Goal: Transaction & Acquisition: Purchase product/service

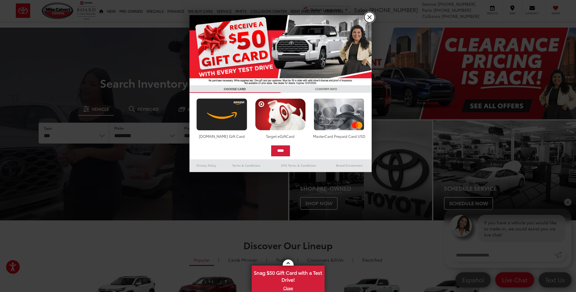
click at [368, 19] on link "X" at bounding box center [369, 17] width 10 height 10
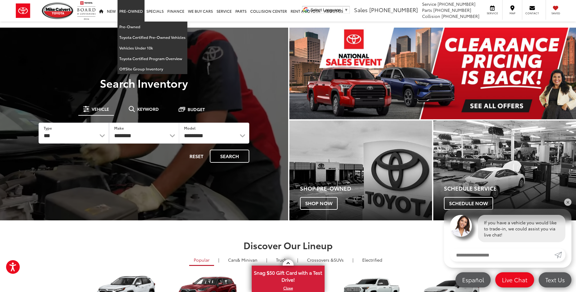
click at [132, 13] on link "Pre-Owned" at bounding box center [130, 11] width 27 height 22
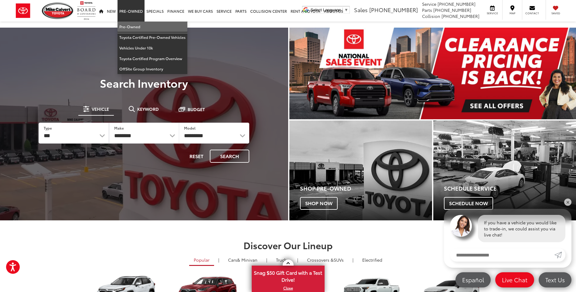
click at [135, 28] on link "Pre-Owned" at bounding box center [152, 27] width 70 height 11
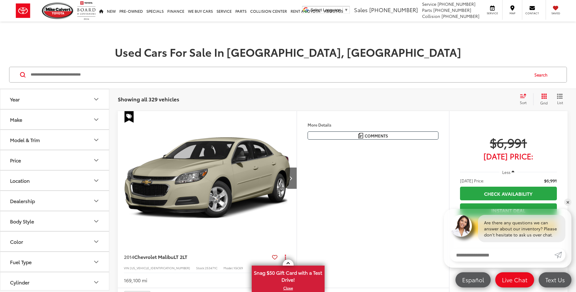
click at [98, 117] on icon "Make" at bounding box center [96, 119] width 7 height 7
click at [86, 59] on label "Toyota (184)" at bounding box center [82, 54] width 25 height 10
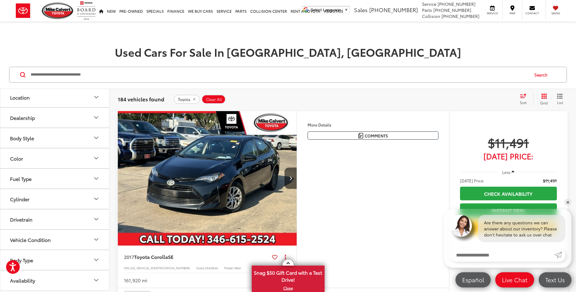
scroll to position [364, 0]
click at [96, 60] on icon "Model & Trim" at bounding box center [96, 56] width 7 height 7
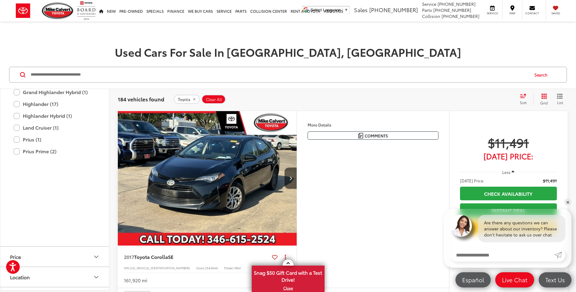
click at [18, 38] on label "Camry (29)" at bounding box center [55, 33] width 82 height 11
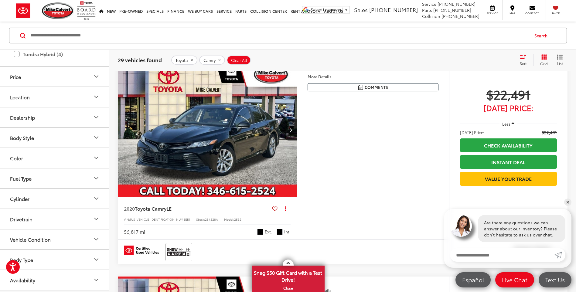
scroll to position [698, 0]
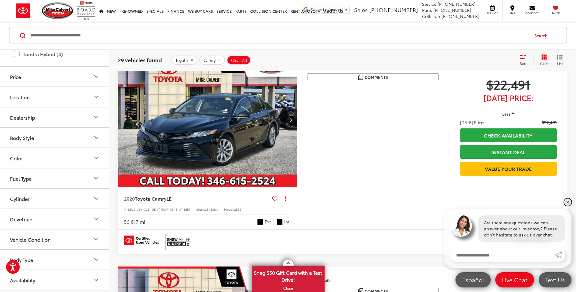
click at [568, 203] on link "✕" at bounding box center [567, 202] width 7 height 7
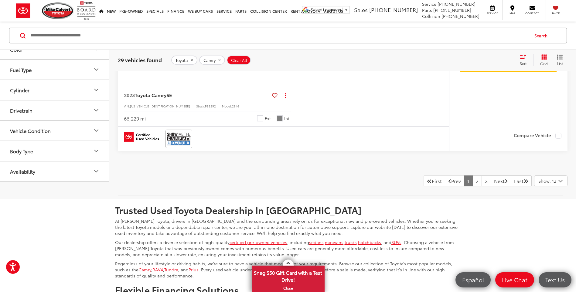
scroll to position [2489, 0]
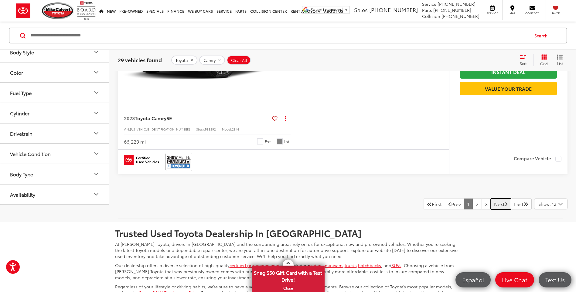
click at [496, 204] on link "Next" at bounding box center [501, 204] width 20 height 11
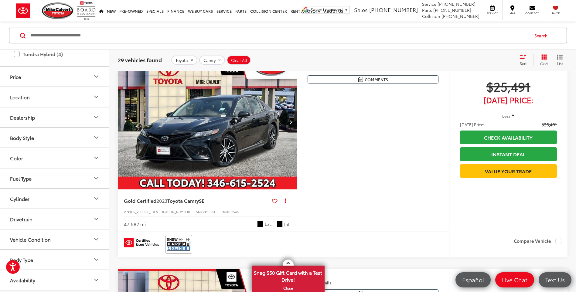
scroll to position [494, 0]
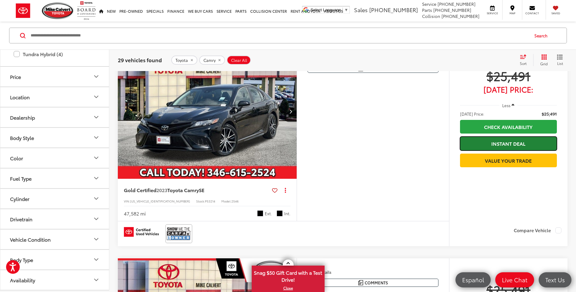
click at [509, 145] on link "Instant Deal" at bounding box center [508, 144] width 97 height 14
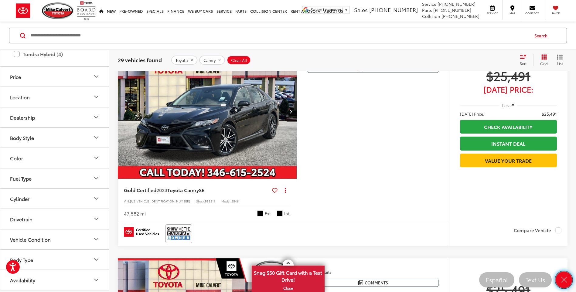
click at [564, 281] on icon "Close" at bounding box center [563, 280] width 8 height 8
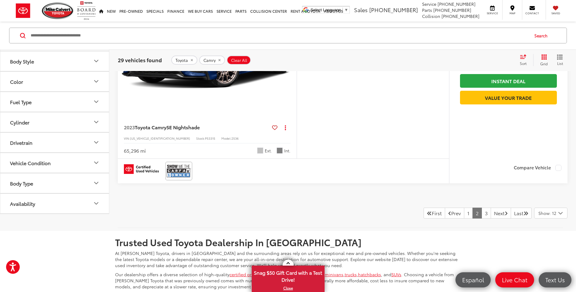
scroll to position [2498, 0]
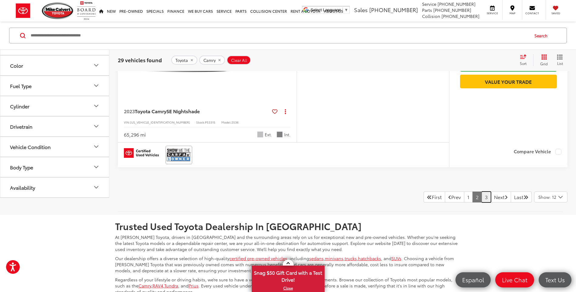
click at [481, 198] on link "3" at bounding box center [485, 197] width 9 height 11
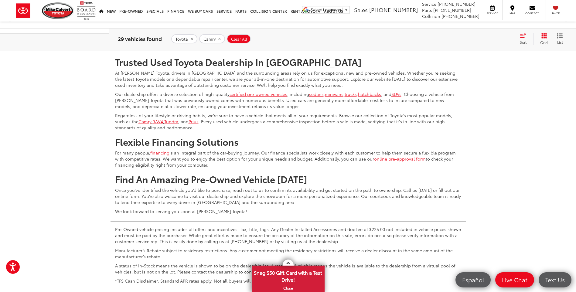
scroll to position [1205, 0]
